Goal: Navigation & Orientation: Find specific page/section

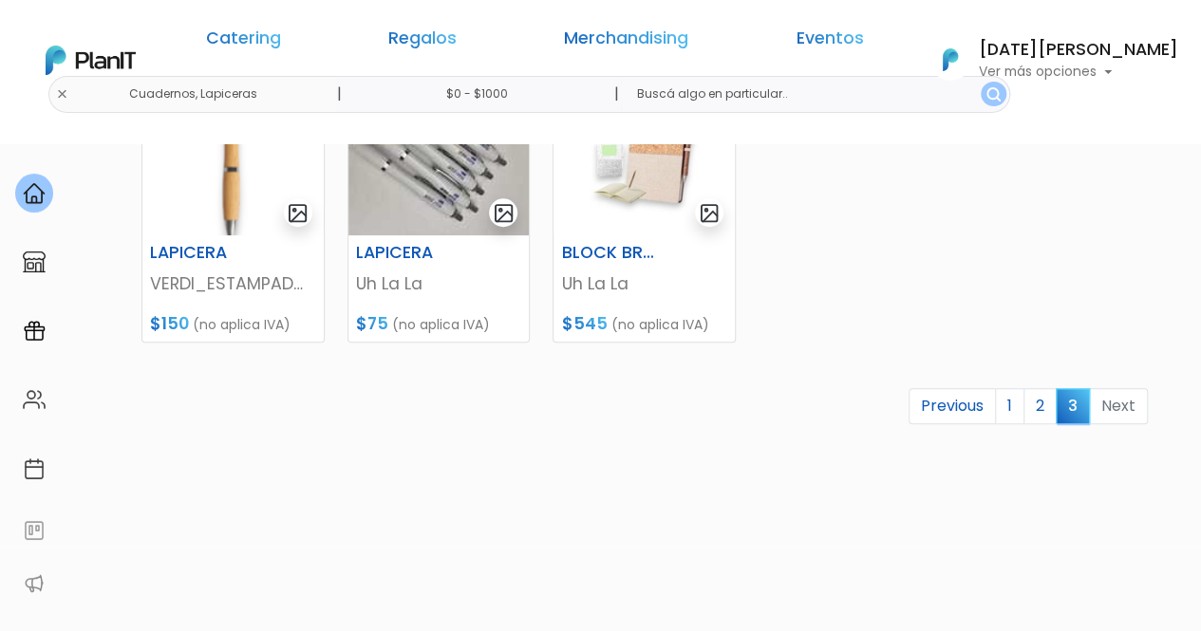
scroll to position [730, 0]
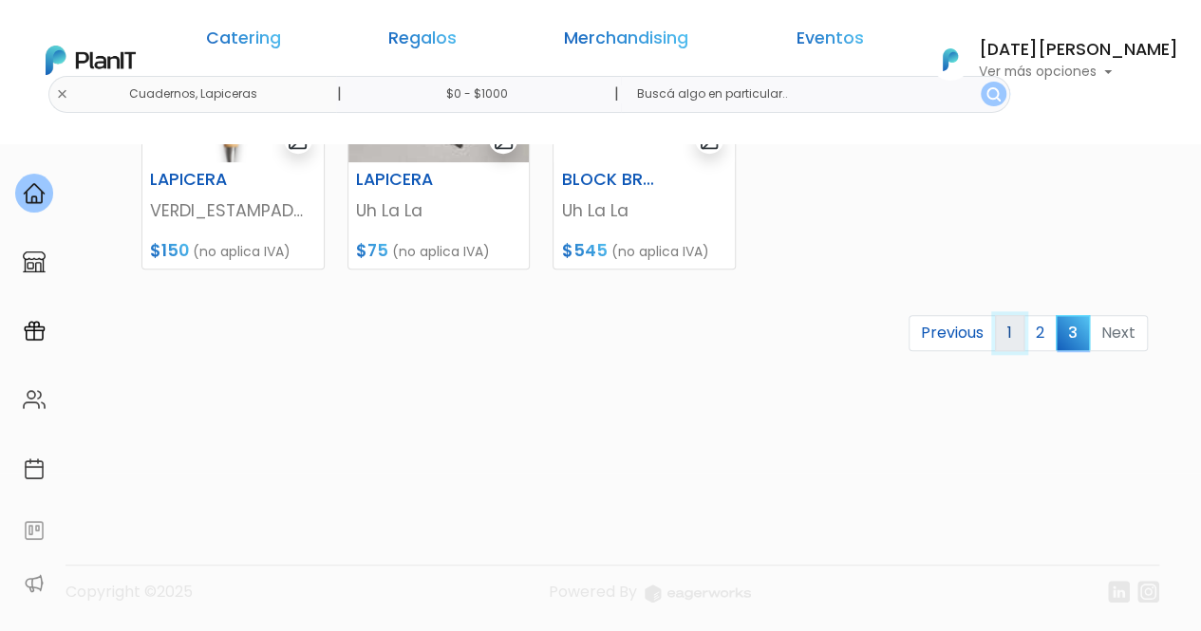
click at [1014, 327] on link "1" at bounding box center [1009, 333] width 29 height 36
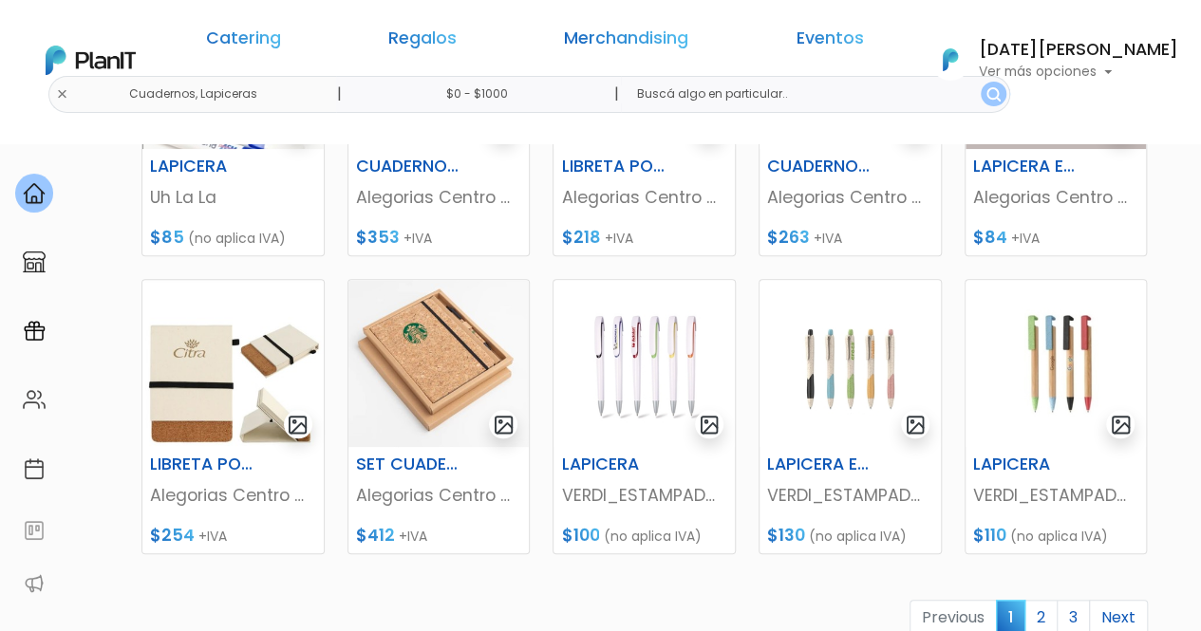
scroll to position [838, 0]
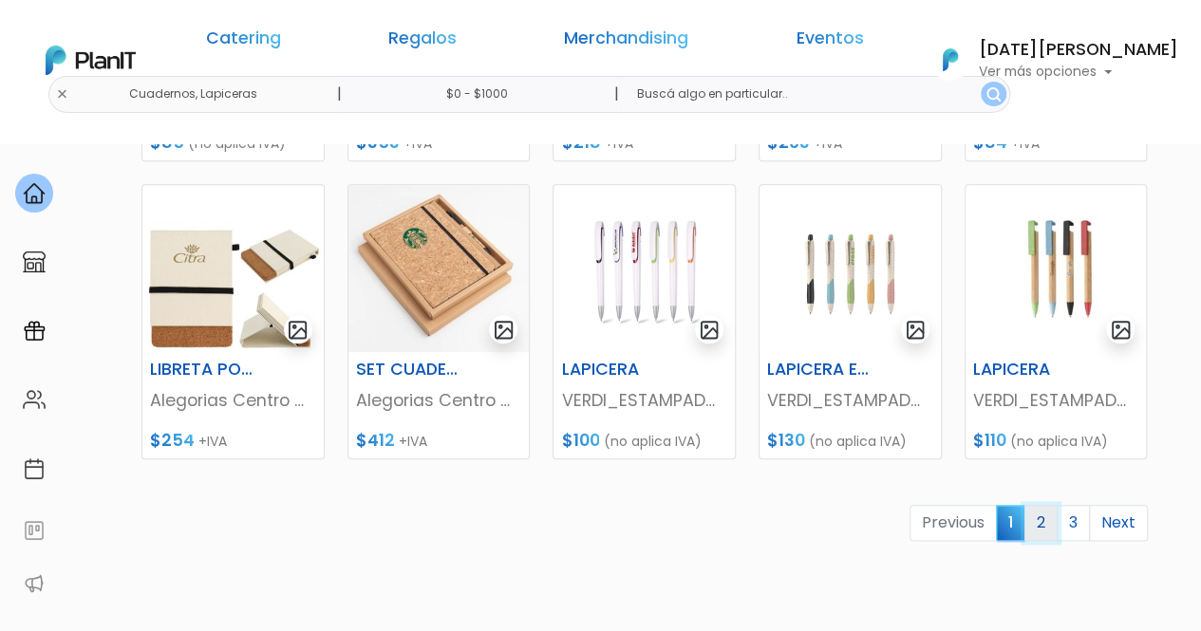
click at [1044, 517] on link "2" at bounding box center [1040, 523] width 33 height 36
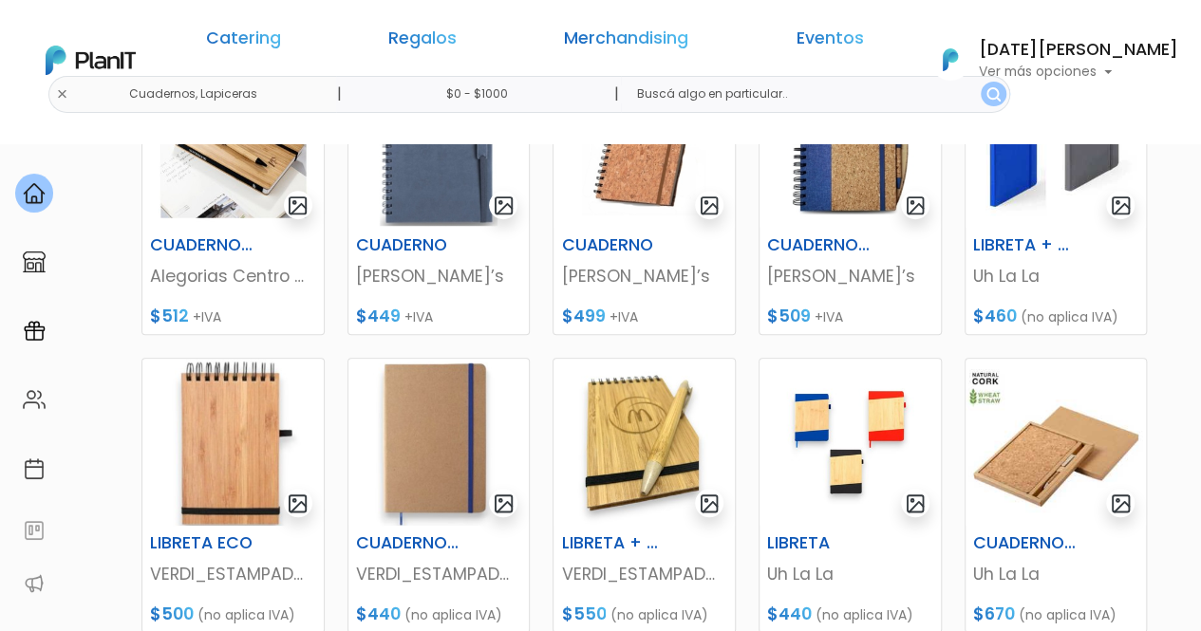
scroll to position [949, 0]
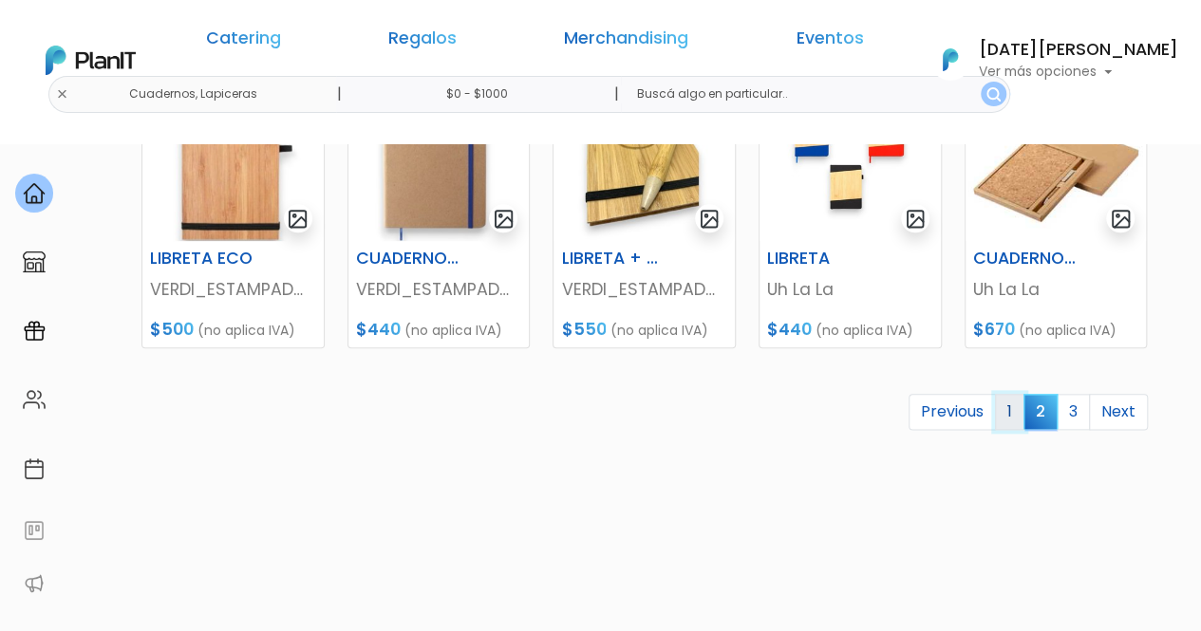
click at [1012, 413] on link "1" at bounding box center [1009, 412] width 29 height 36
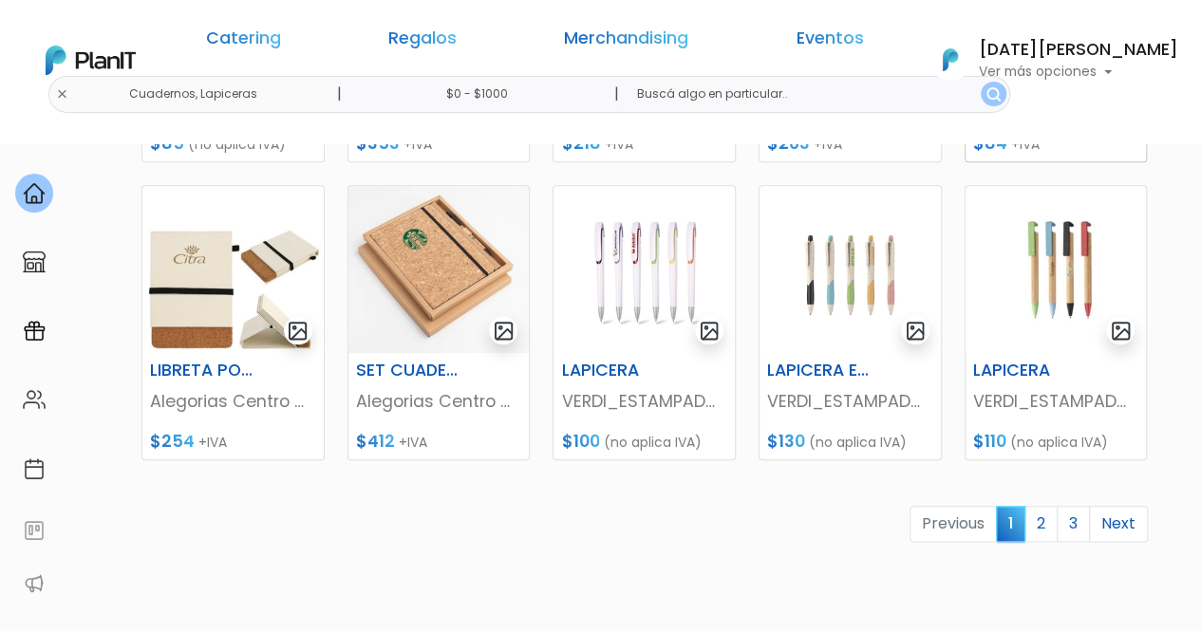
scroll to position [854, 0]
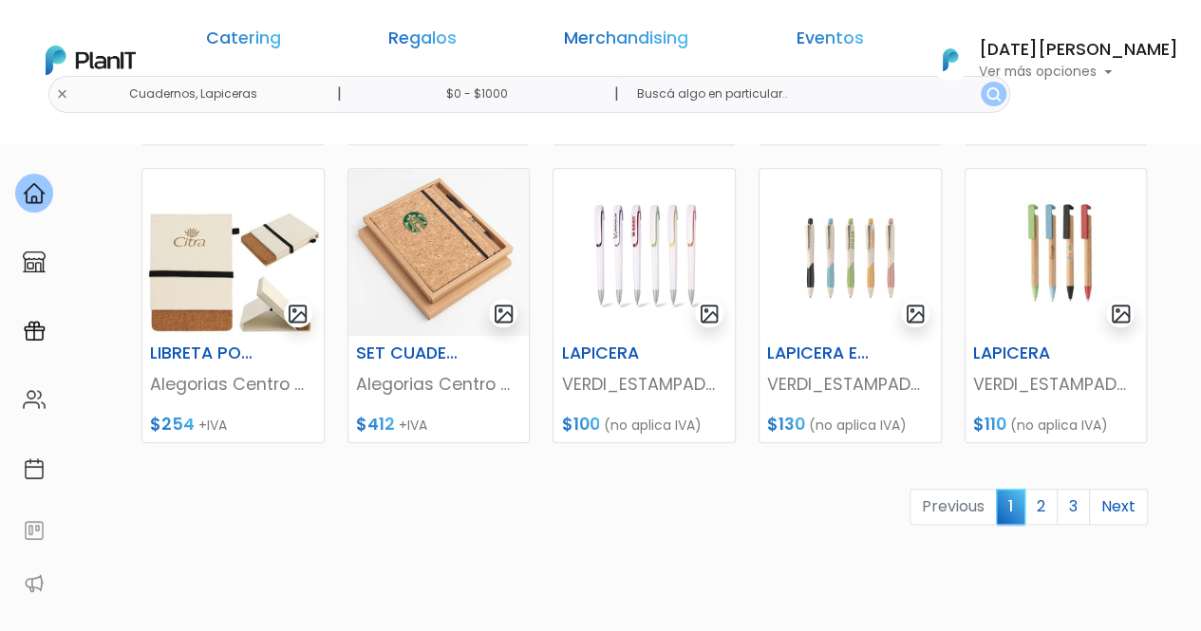
click at [737, 468] on div "ORGANIZADOR DE OFICINA MD laser creaciones $400 (no aplica IVA) BLOCKS PERSONAL…" at bounding box center [644, 98] width 1029 height 1098
